Goal: Find contact information: Find contact information

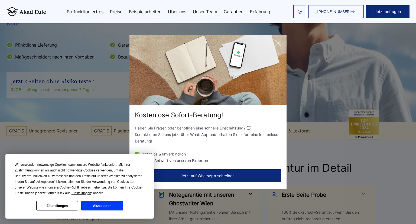
scroll to position [143, 0]
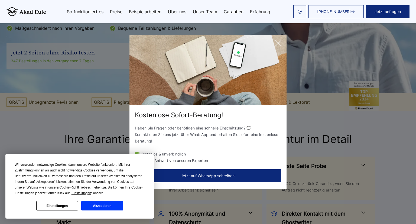
click at [279, 43] on icon at bounding box center [278, 42] width 5 height 5
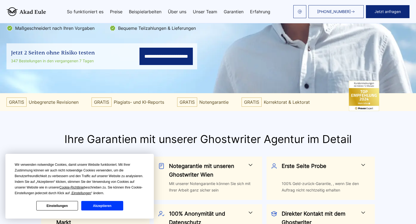
click at [104, 205] on button "Akzeptieren" at bounding box center [102, 205] width 42 height 9
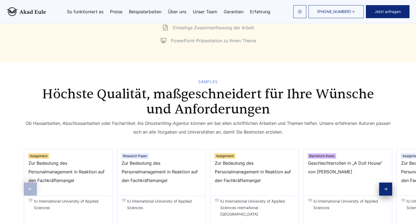
scroll to position [858, 0]
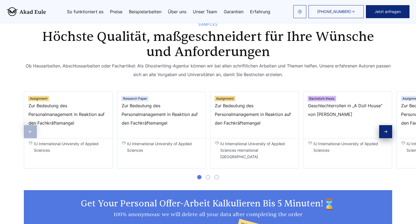
click at [384, 131] on icon "Next slide" at bounding box center [386, 132] width 4 height 4
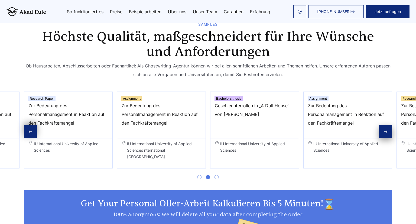
click at [384, 131] on icon "Next slide" at bounding box center [386, 132] width 4 height 4
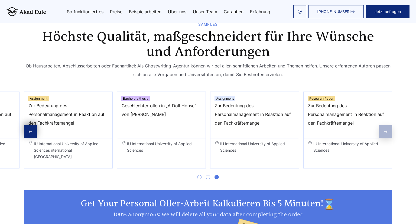
click at [384, 131] on div "Research Paper Zur Bedeutung des Personalmanagement in Reaktion auf den Fachkrä…" at bounding box center [347, 130] width 89 height 77
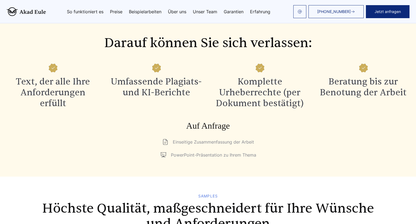
scroll to position [658, 0]
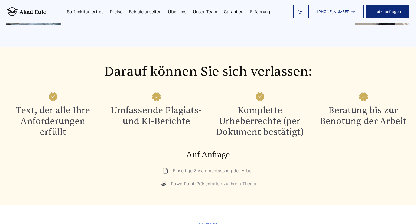
click at [252, 185] on li "PowerPoint-Präsentation zu Ihrem Thema" at bounding box center [208, 183] width 96 height 9
drag, startPoint x: 186, startPoint y: 185, endPoint x: 179, endPoint y: 185, distance: 7.3
click at [180, 185] on li "PowerPoint-Präsentation zu Ihrem Thema" at bounding box center [208, 183] width 96 height 9
click at [156, 185] on ul "Einseitige Zusammenfassung der Arbeit PowerPoint-Präsentation zu Ihrem Thema" at bounding box center [208, 177] width 403 height 22
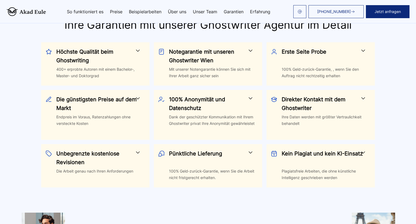
scroll to position [229, 0]
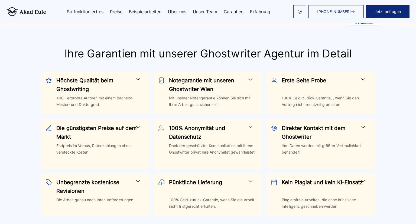
click at [364, 80] on span at bounding box center [363, 79] width 7 height 7
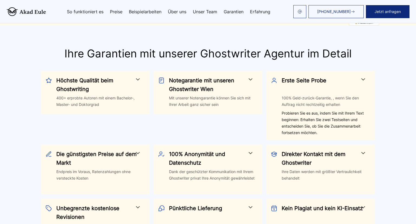
click at [250, 79] on span at bounding box center [250, 79] width 7 height 7
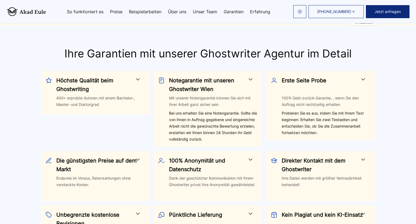
click at [140, 81] on span at bounding box center [138, 79] width 7 height 7
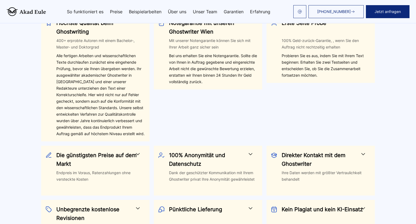
scroll to position [315, 0]
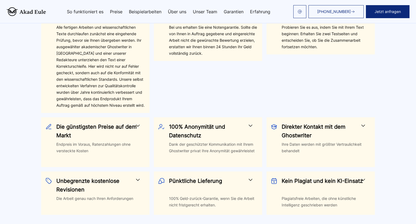
click at [141, 129] on span at bounding box center [138, 125] width 7 height 7
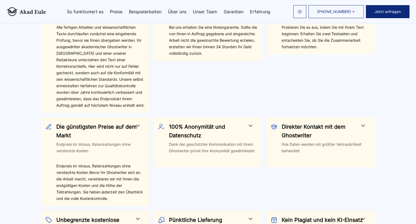
scroll to position [343, 0]
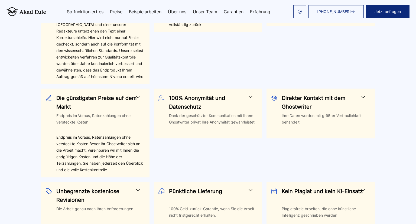
click at [250, 107] on h3 "100% Anonymität und Datenschutz" at bounding box center [210, 102] width 83 height 17
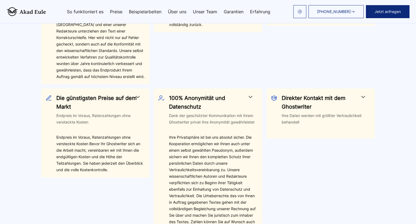
scroll to position [400, 0]
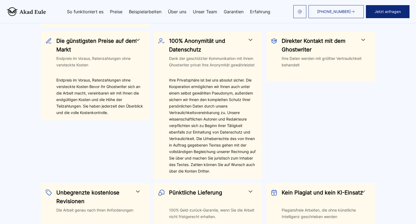
click at [364, 43] on span at bounding box center [363, 40] width 7 height 7
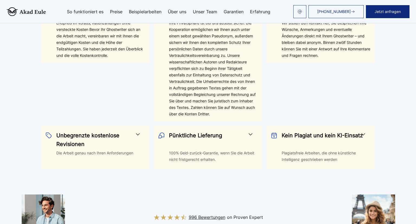
scroll to position [486, 0]
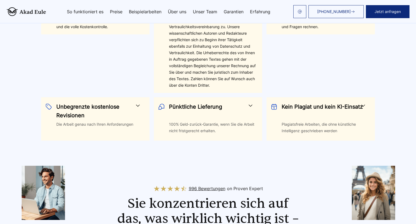
click at [136, 109] on span at bounding box center [138, 105] width 7 height 7
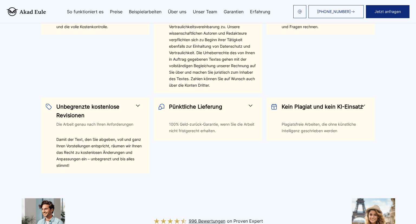
click at [361, 109] on span at bounding box center [363, 105] width 7 height 7
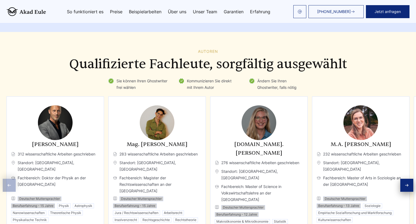
scroll to position [1717, 0]
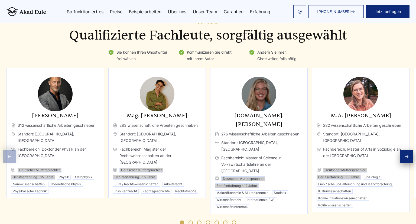
click at [408, 158] on icon "Next slide" at bounding box center [407, 157] width 3 height 2
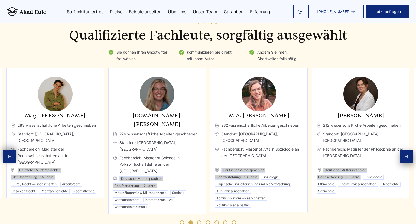
click at [408, 158] on icon "Next slide" at bounding box center [407, 157] width 3 height 2
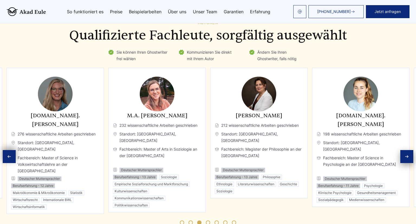
click at [408, 158] on icon "Next slide" at bounding box center [407, 157] width 3 height 2
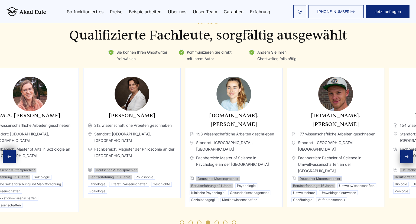
click at [262, 129] on h3 "[DOMAIN_NAME]. [PERSON_NAME]" at bounding box center [234, 119] width 88 height 17
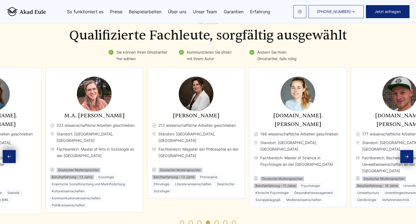
click at [278, 127] on h3 "[DOMAIN_NAME]. [PERSON_NAME]" at bounding box center [298, 119] width 88 height 17
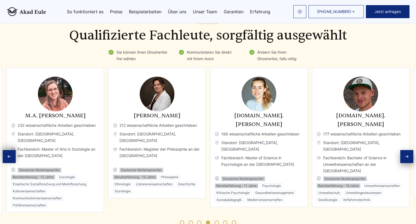
click at [404, 163] on div "Next slide" at bounding box center [406, 156] width 13 height 13
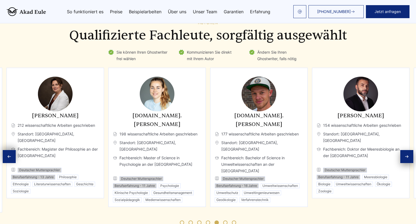
click at [404, 163] on div "Next slide" at bounding box center [406, 156] width 13 height 13
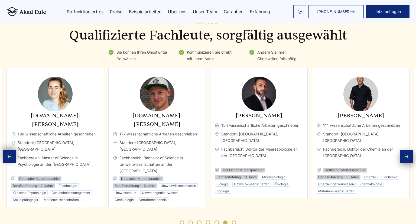
click at [404, 163] on div "Next slide" at bounding box center [406, 156] width 13 height 13
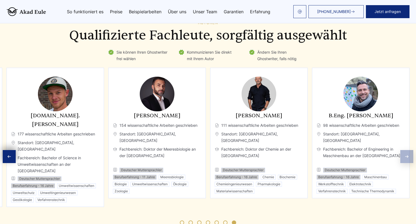
click at [404, 164] on span "Fachbereich: Bachelor of Engineering in Maschinenbau an der [GEOGRAPHIC_DATA]" at bounding box center [361, 156] width 88 height 20
click at [13, 161] on div "Previous slide" at bounding box center [9, 156] width 13 height 13
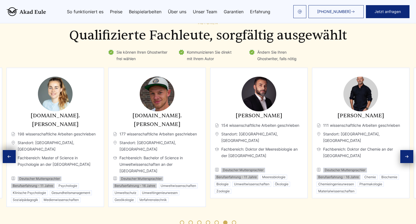
click at [12, 163] on div "Previous slide" at bounding box center [9, 156] width 13 height 13
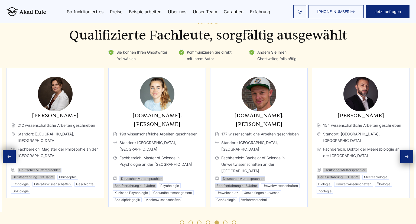
click at [12, 163] on div "Previous slide" at bounding box center [9, 156] width 13 height 13
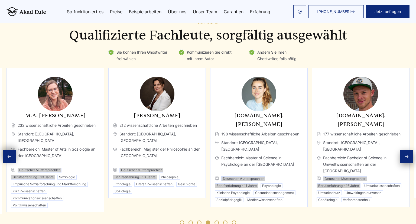
click at [12, 163] on div "Previous slide" at bounding box center [9, 156] width 13 height 13
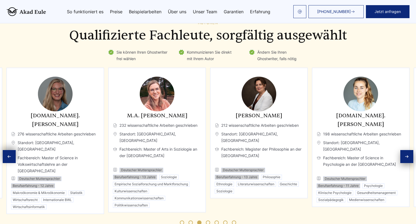
click at [12, 163] on div "Previous slide" at bounding box center [9, 156] width 13 height 13
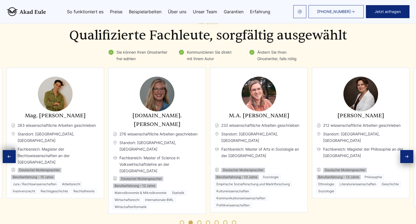
click at [12, 163] on div "Previous slide" at bounding box center [9, 156] width 13 height 13
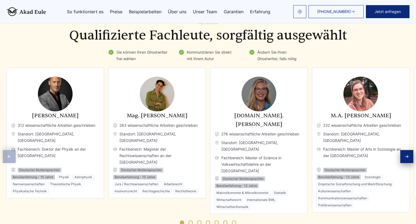
click at [12, 163] on span "Fachbereich: Doktor der Physik an der [GEOGRAPHIC_DATA]" at bounding box center [55, 156] width 88 height 20
click at [81, 120] on h3 "[PERSON_NAME]" at bounding box center [55, 115] width 88 height 9
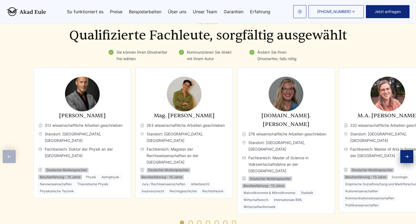
click at [97, 133] on div "[PERSON_NAME] 312 wissenschaftliche Arbeiten geschrieben Standort: [GEOGRAPHIC_…" at bounding box center [82, 152] width 88 height 82
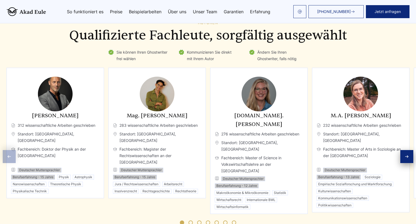
click at [84, 120] on h3 "[PERSON_NAME]" at bounding box center [55, 115] width 88 height 9
click at [80, 120] on h3 "[PERSON_NAME]" at bounding box center [55, 115] width 88 height 9
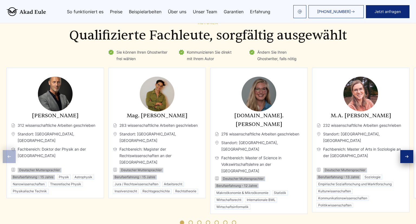
click at [78, 120] on h3 "[PERSON_NAME]" at bounding box center [55, 115] width 88 height 9
click at [77, 120] on h3 "[PERSON_NAME]" at bounding box center [55, 115] width 88 height 9
click at [49, 95] on img "1 / 11" at bounding box center [55, 94] width 35 height 35
click at [54, 107] on img "1 / 11" at bounding box center [55, 94] width 35 height 35
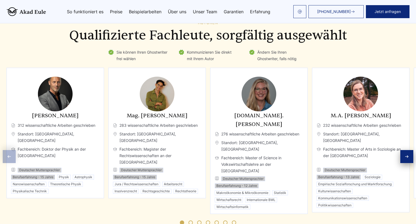
click at [128, 77] on div "Autoren Qualifizierte Fachleute, sorgfältig ausgewählt Sie können Ihren Ghostwr…" at bounding box center [208, 126] width 416 height 211
click at [129, 62] on li "Sie können Ihren Ghostwriter frei wählen" at bounding box center [138, 55] width 60 height 13
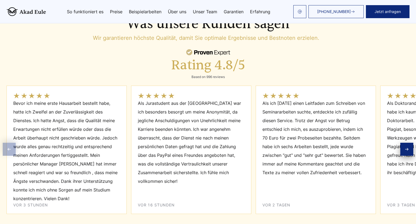
scroll to position [2375, 0]
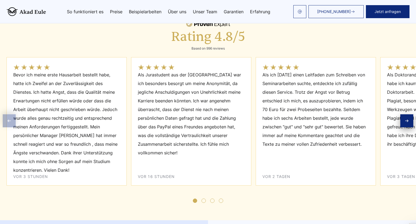
click at [410, 127] on div "Next slide" at bounding box center [406, 120] width 13 height 13
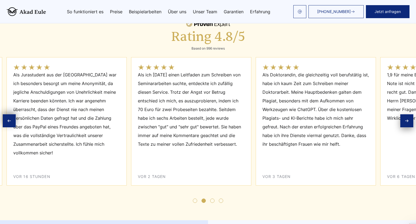
click at [410, 127] on div "Next slide" at bounding box center [406, 120] width 13 height 13
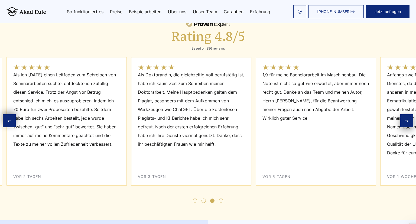
click at [410, 127] on div "Next slide" at bounding box center [406, 120] width 13 height 13
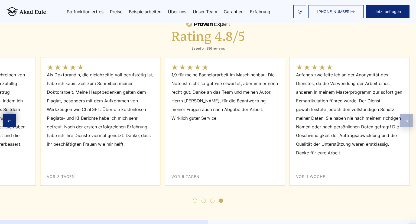
click at [410, 139] on div "BEWERTUNGEN Was unsere Kunden sagen Wir garantieren höchste Qualität, damit Sie…" at bounding box center [208, 92] width 416 height 221
click at [406, 139] on div "Anfangs zweifelte ich an der Anonymität des Dienstes, da die Verwendung der Arb…" at bounding box center [349, 121] width 120 height 128
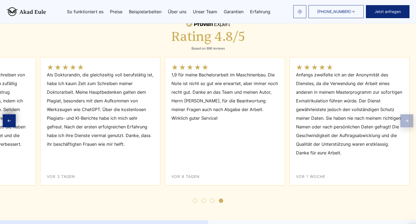
click at [410, 134] on div "BEWERTUNGEN Was unsere Kunden sagen Wir garantieren höchste Qualität, damit Sie…" at bounding box center [208, 92] width 416 height 221
click at [212, 175] on span "1,9 für meine Bachelorarbeit im Maschinenbau. Die Note ist nicht so gut wie erw…" at bounding box center [225, 122] width 107 height 104
click at [213, 203] on span "Go to slide 3" at bounding box center [212, 201] width 4 height 4
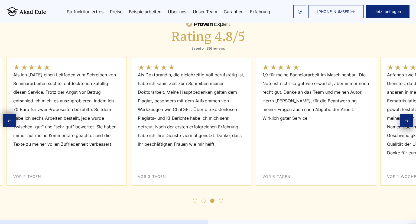
click at [213, 203] on span "Go to slide 3" at bounding box center [212, 201] width 4 height 4
click at [204, 203] on div at bounding box center [208, 197] width 403 height 11
click at [203, 203] on span "Go to slide 2" at bounding box center [204, 201] width 4 height 4
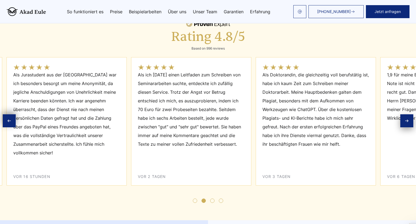
click at [195, 203] on span "Go to slide 1" at bounding box center [195, 201] width 4 height 4
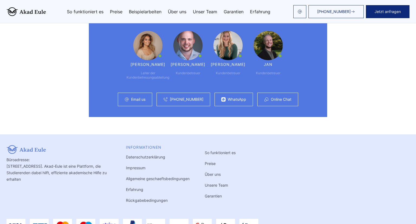
scroll to position [3945, 0]
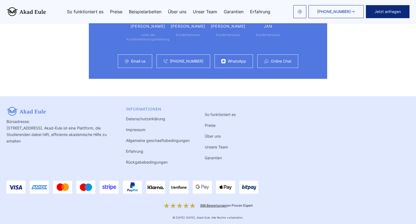
click at [137, 130] on link "Impressum" at bounding box center [136, 129] width 20 height 5
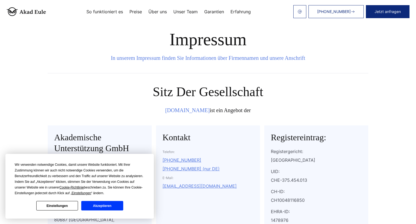
click at [114, 205] on button "Akzeptieren" at bounding box center [102, 205] width 42 height 9
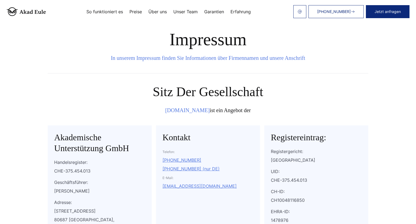
scroll to position [28, 0]
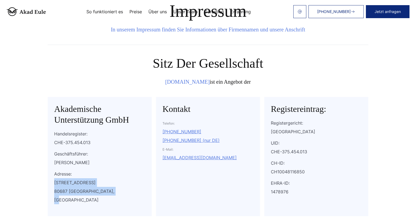
drag, startPoint x: 55, startPoint y: 182, endPoint x: 116, endPoint y: 192, distance: 61.7
click at [116, 192] on div "Landsberger Straße 155 80687 München, Deutschland" at bounding box center [99, 191] width 91 height 26
copy div "Landsberger Straße 155 80687 München, Deutschland"
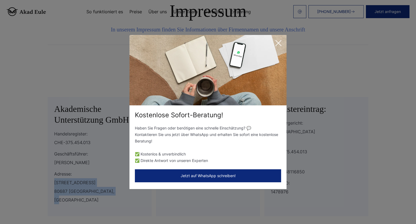
click at [282, 42] on icon at bounding box center [278, 43] width 11 height 11
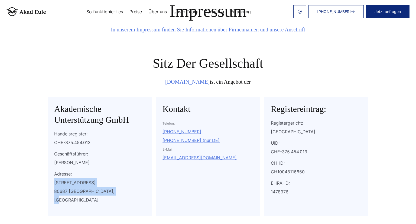
click at [130, 192] on div "Landsberger Straße 155 80687 München, Deutschland" at bounding box center [99, 191] width 91 height 26
